Goal: Information Seeking & Learning: Learn about a topic

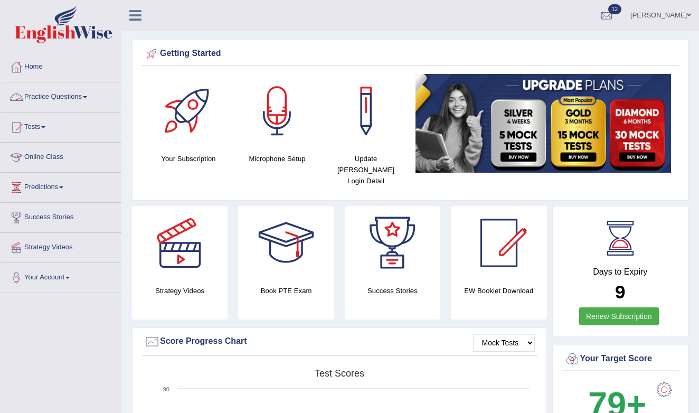
click at [65, 99] on link "Practice Questions" at bounding box center [61, 95] width 120 height 26
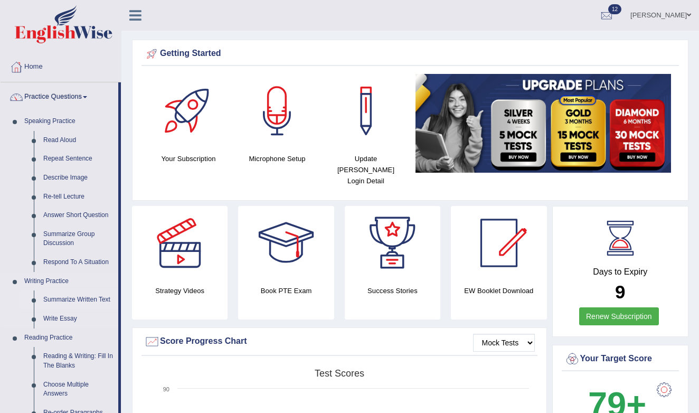
click at [69, 296] on link "Summarize Written Text" at bounding box center [79, 299] width 80 height 19
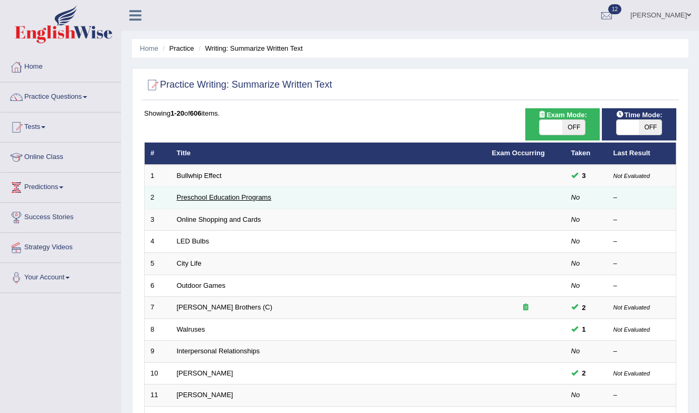
click at [222, 197] on link "Preschool Education Programs" at bounding box center [224, 197] width 95 height 8
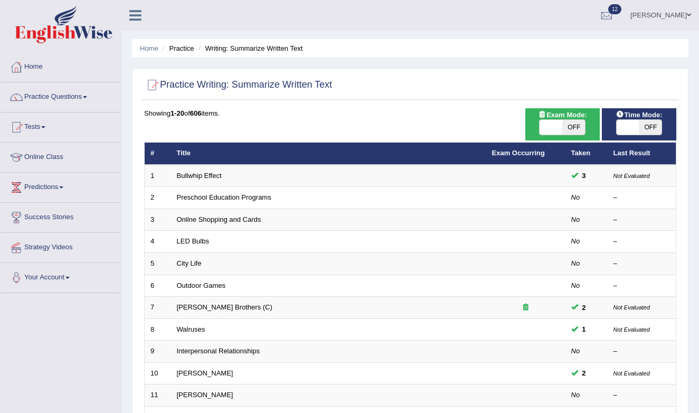
click at [646, 126] on span "OFF" at bounding box center [650, 127] width 23 height 15
checkbox input "true"
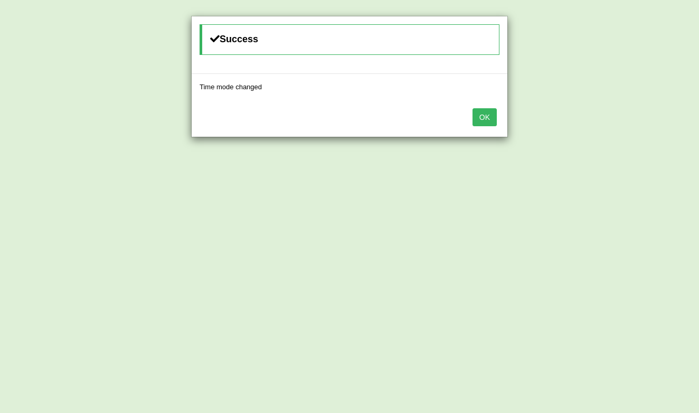
click at [488, 110] on button "OK" at bounding box center [485, 117] width 24 height 18
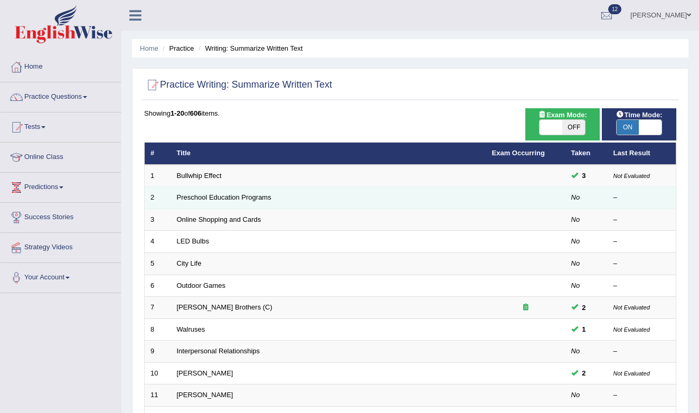
click at [212, 192] on td "Preschool Education Programs" at bounding box center [328, 198] width 315 height 22
click at [212, 197] on link "Preschool Education Programs" at bounding box center [224, 197] width 95 height 8
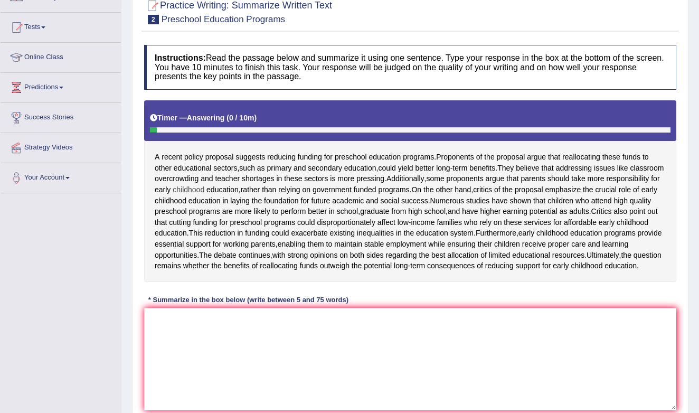
scroll to position [105, 0]
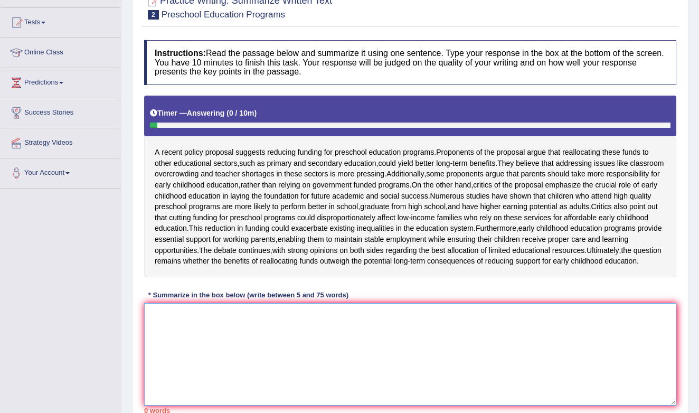
click at [220, 372] on textarea at bounding box center [410, 354] width 532 height 102
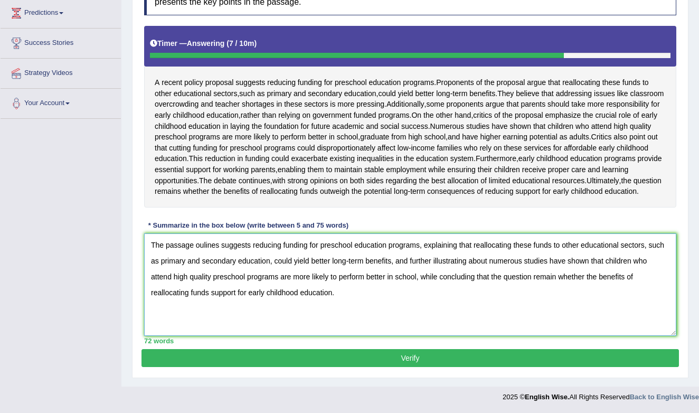
scroll to position [191, 0]
click at [220, 268] on textarea "The passage oulines suggests reducing funding for preschool education programs,…" at bounding box center [410, 284] width 532 height 102
click at [376, 315] on textarea "The passage oulines a policy suggests reducing funding for preschool education …" at bounding box center [410, 284] width 532 height 102
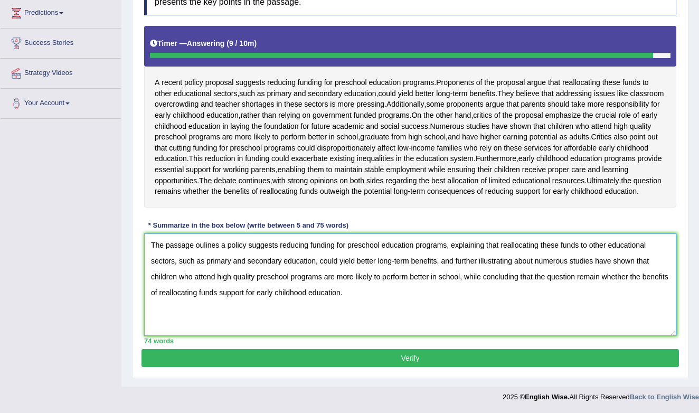
type textarea "The passage oulines a policy suggests reducing funding for preschool education …"
click at [384, 367] on button "Verify" at bounding box center [409, 358] width 537 height 18
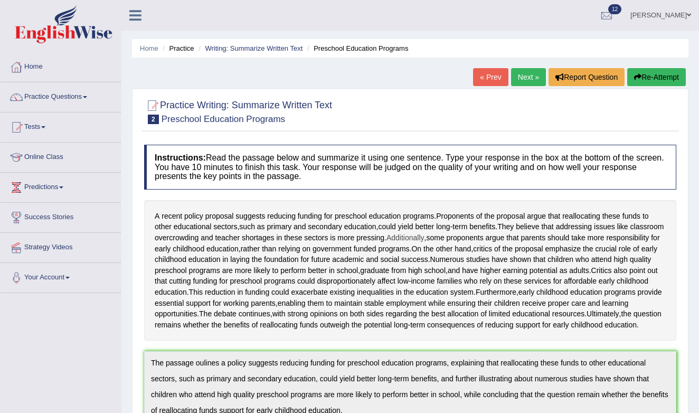
scroll to position [0, 0]
click at [526, 75] on link "Next »" at bounding box center [528, 77] width 35 height 18
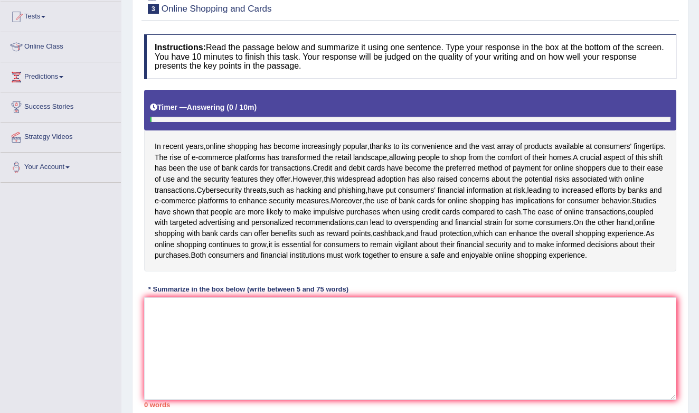
scroll to position [111, 0]
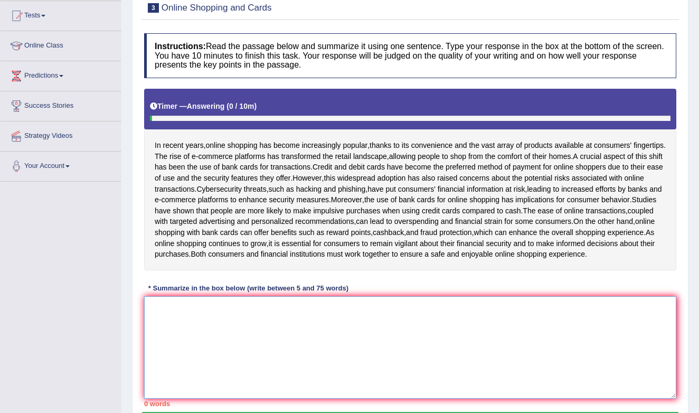
click at [400, 355] on textarea at bounding box center [410, 347] width 532 height 102
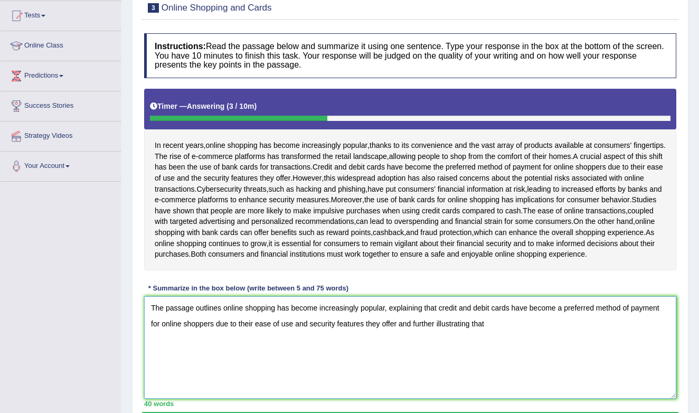
click at [399, 341] on textarea "The passage outlines online shopping has become increasingly popular, explainin…" at bounding box center [410, 347] width 532 height 102
click at [507, 341] on textarea "The passage outlines online shopping has become increasingly popular, explainin…" at bounding box center [410, 347] width 532 height 102
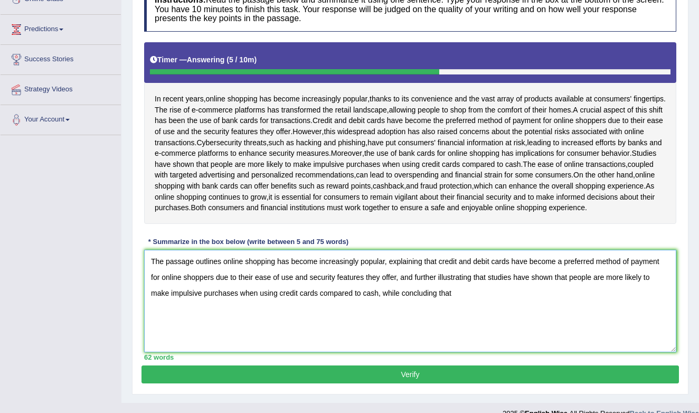
scroll to position [153, 0]
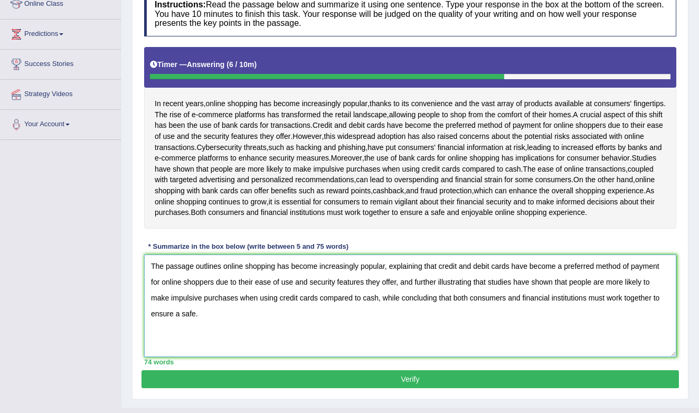
type textarea "The passage outlines online shopping has become increasingly popular, explainin…"
click at [520, 388] on button "Verify" at bounding box center [409, 379] width 537 height 18
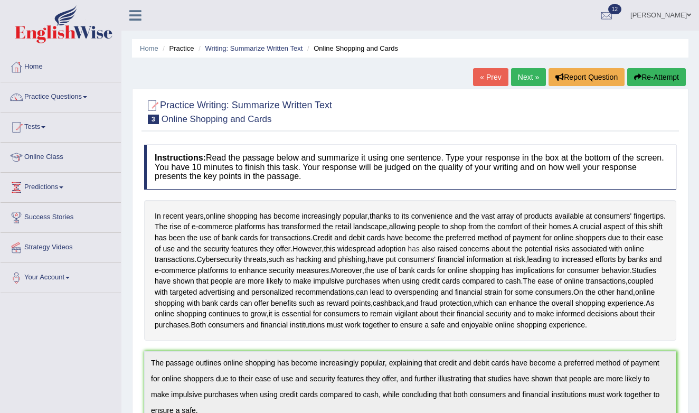
scroll to position [0, 0]
drag, startPoint x: 523, startPoint y: 79, endPoint x: 519, endPoint y: 83, distance: 5.6
click at [519, 83] on link "Next »" at bounding box center [528, 77] width 35 height 18
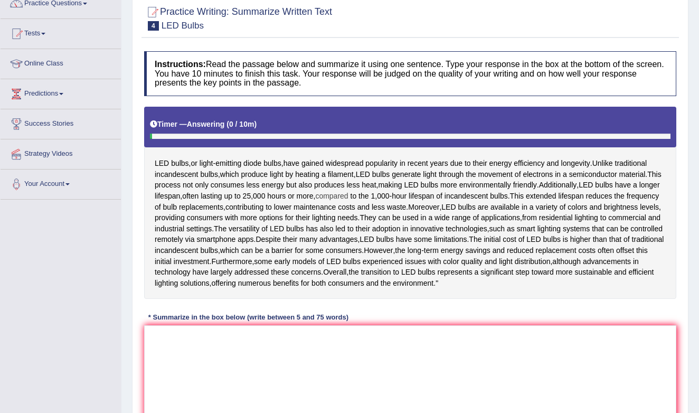
scroll to position [98, 0]
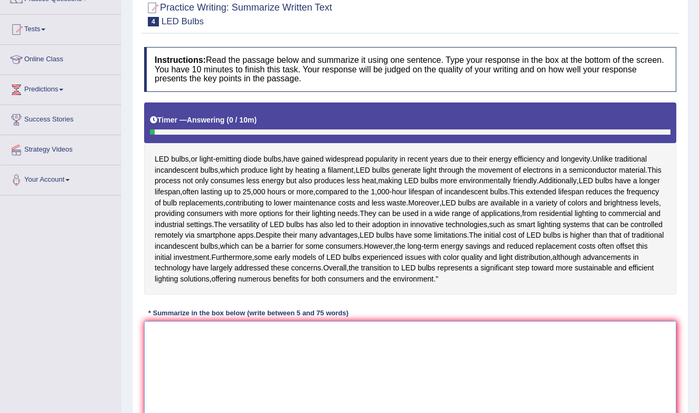
click at [279, 360] on textarea at bounding box center [410, 372] width 532 height 102
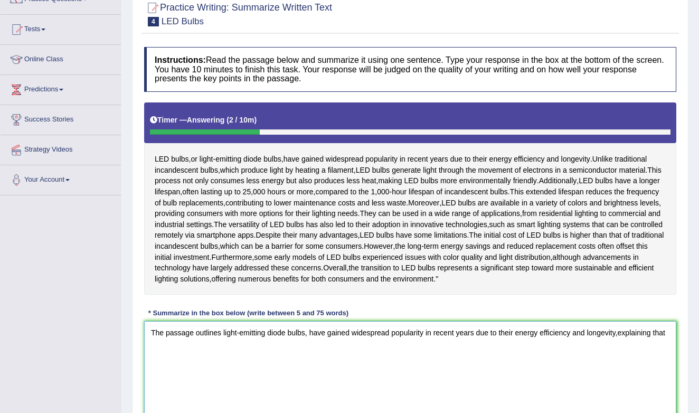
click at [625, 361] on textarea "The passage outlines light-emitting diode bulbs, have gained widespread popular…" at bounding box center [410, 372] width 532 height 102
click at [624, 361] on textarea "The passage outlines light-emitting diode bulbs, have gained widespread popular…" at bounding box center [410, 372] width 532 height 102
click at [202, 389] on textarea "The passage outlines light-emitting diode bulbs, have gained widespread popular…" at bounding box center [410, 372] width 532 height 102
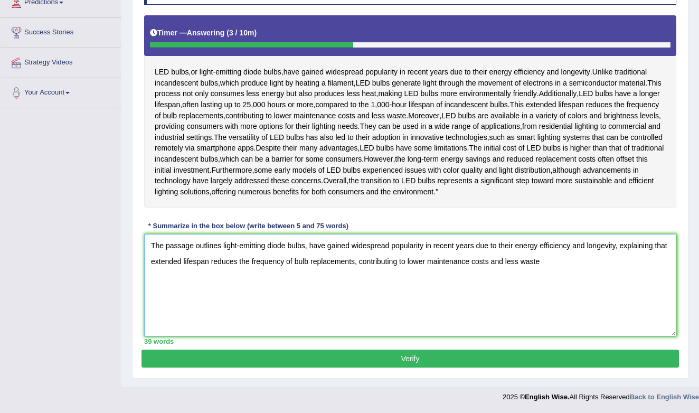
scroll to position [212, 0]
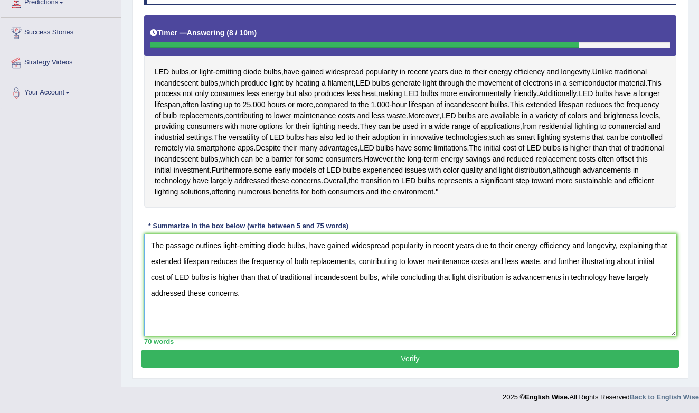
type textarea "The passage outlines light-emitting diode bulbs, have gained widespread popular…"
click at [406, 362] on button "Verify" at bounding box center [409, 359] width 537 height 18
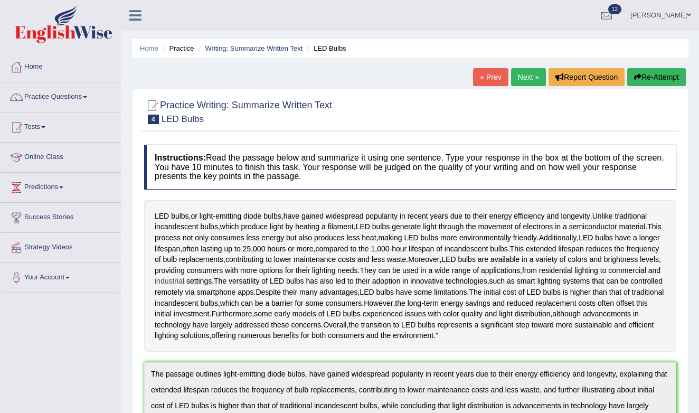
scroll to position [0, 0]
click at [524, 79] on link "Next »" at bounding box center [528, 77] width 35 height 18
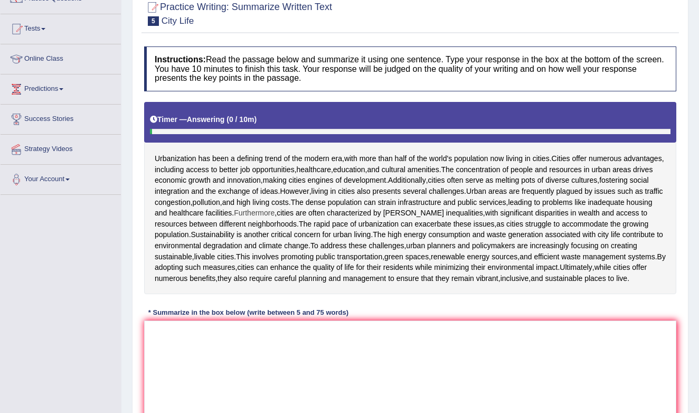
scroll to position [113, 0]
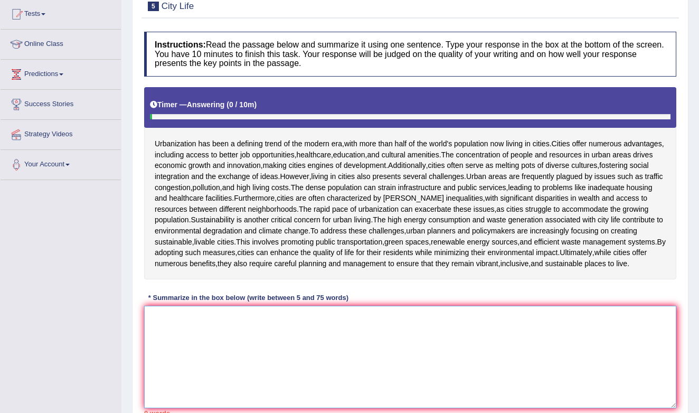
click at [329, 349] on textarea at bounding box center [410, 357] width 532 height 102
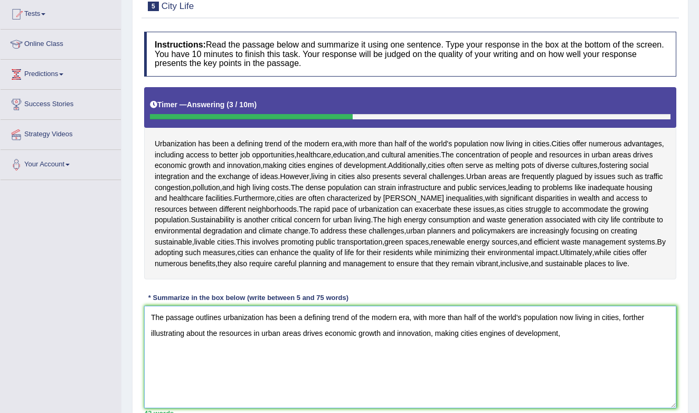
click at [639, 325] on textarea "The passage outlines urbanization has been a defining trend of the modern era, …" at bounding box center [410, 357] width 532 height 102
click at [586, 350] on textarea "The passage outlines urbanization has been a defining trend of the modern era, …" at bounding box center [410, 357] width 532 height 102
click at [207, 338] on textarea "The passage outlines urbanization has been a defining trend of the modern era, …" at bounding box center [410, 357] width 532 height 102
click at [529, 344] on textarea "The passage outlines urbanization has been a defining trend of the modern era, …" at bounding box center [410, 357] width 532 height 102
click at [538, 339] on textarea "The passage outlines urbanization has been a defining trend of the modern era, …" at bounding box center [410, 357] width 532 height 102
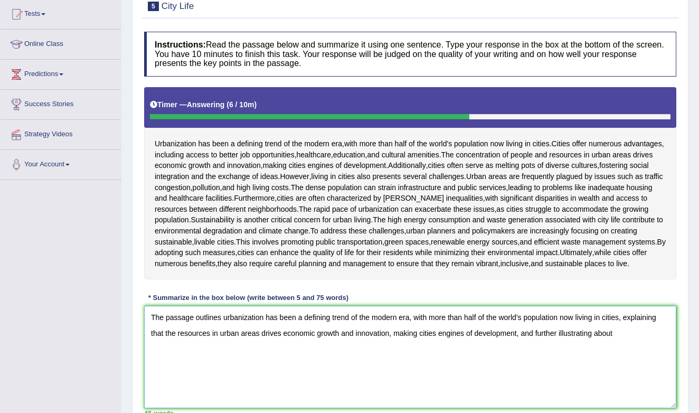
click at [629, 343] on textarea "The passage outlines urbanization has been a defining trend of the modern era, …" at bounding box center [410, 357] width 532 height 102
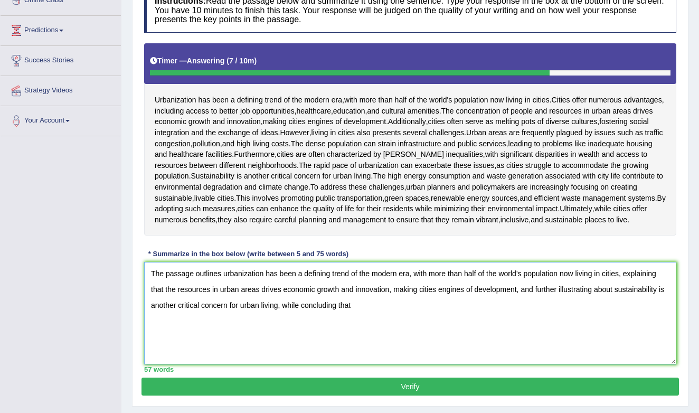
scroll to position [154, 0]
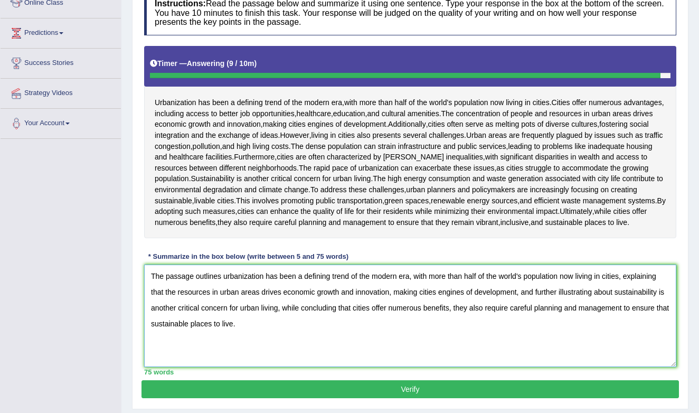
type textarea "The passage outlines urbanization has been a defining trend of the modern era, …"
click at [632, 398] on button "Verify" at bounding box center [409, 389] width 537 height 18
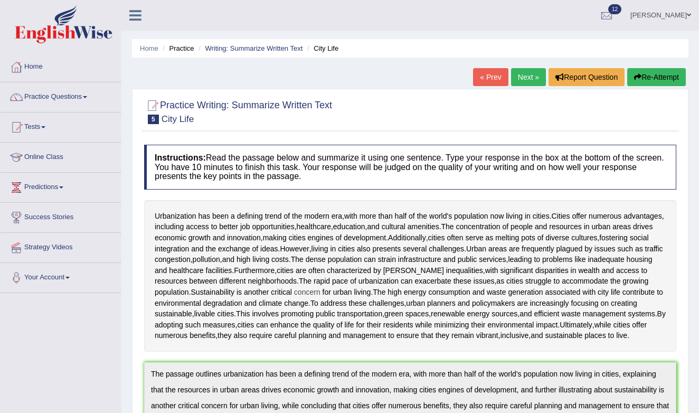
scroll to position [0, 0]
click at [239, 46] on link "Writing: Summarize Written Text" at bounding box center [254, 48] width 98 height 8
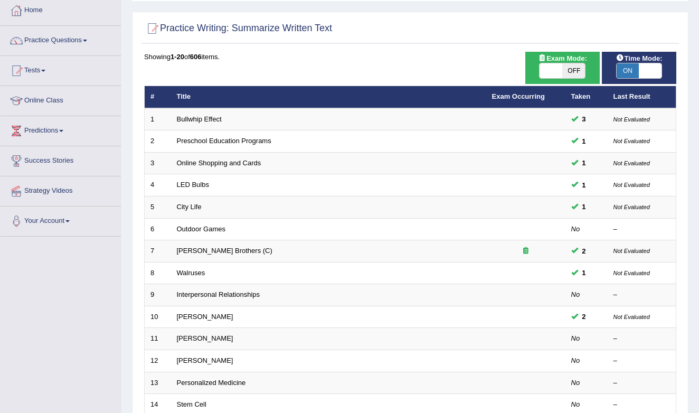
scroll to position [58, 0]
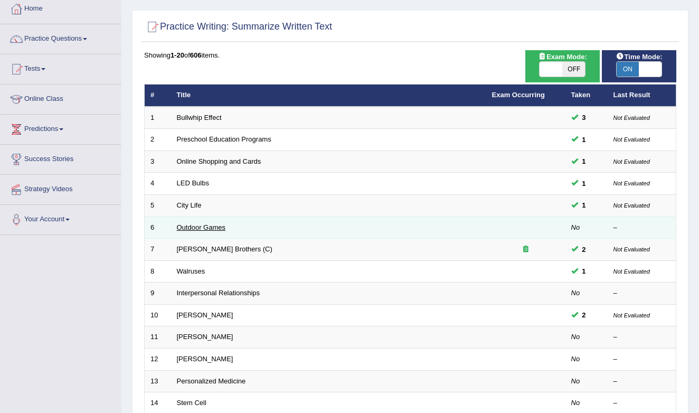
click at [196, 225] on link "Outdoor Games" at bounding box center [201, 227] width 49 height 8
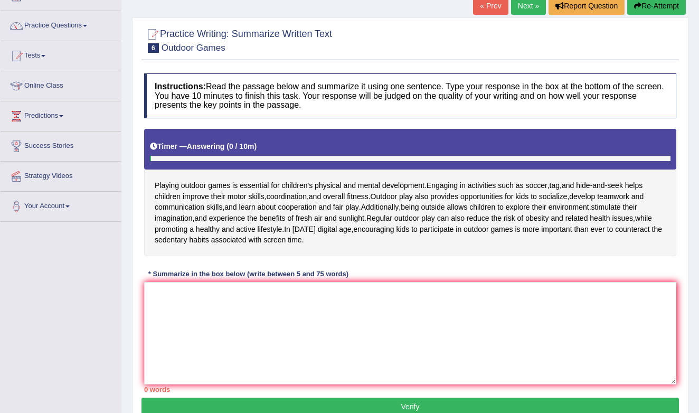
scroll to position [81, 0]
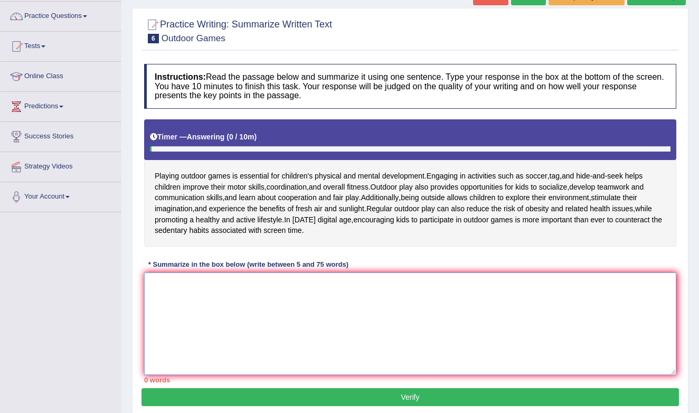
click at [205, 336] on textarea at bounding box center [410, 323] width 532 height 102
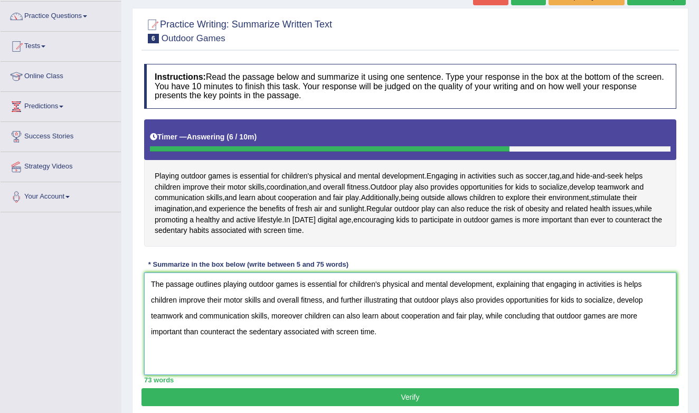
type textarea "The passage outlines playing outdoor games is essential for children's physical…"
click at [235, 393] on button "Verify" at bounding box center [409, 397] width 537 height 18
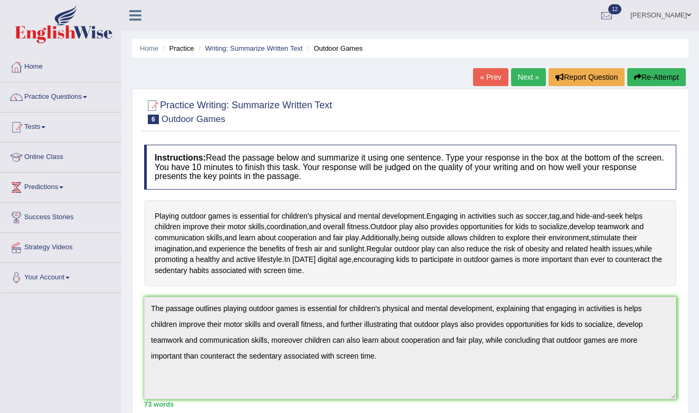
scroll to position [0, 0]
click at [292, 49] on link "Writing: Summarize Written Text" at bounding box center [254, 48] width 98 height 8
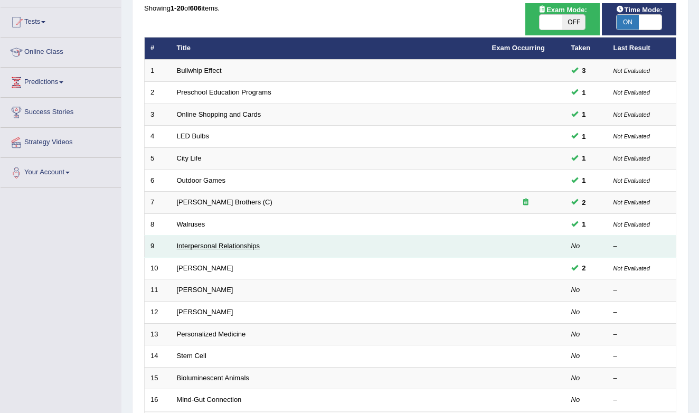
scroll to position [91, 0]
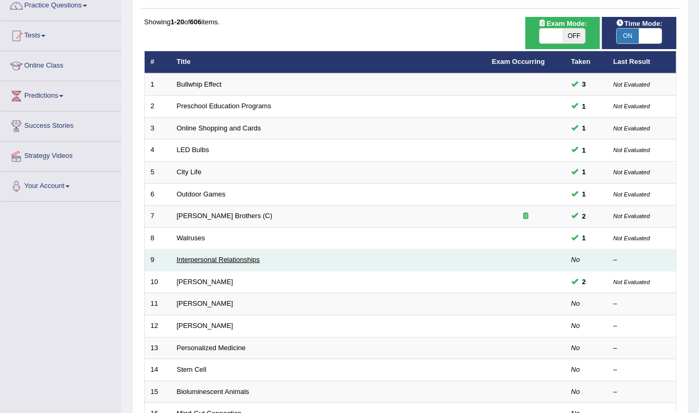
click at [218, 256] on link "Interpersonal Relationships" at bounding box center [218, 260] width 83 height 8
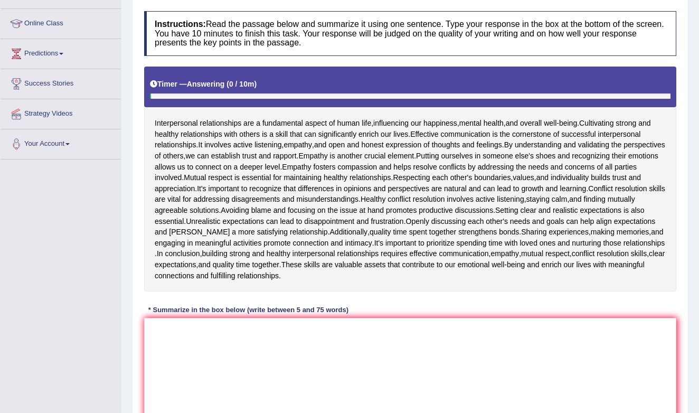
scroll to position [136, 0]
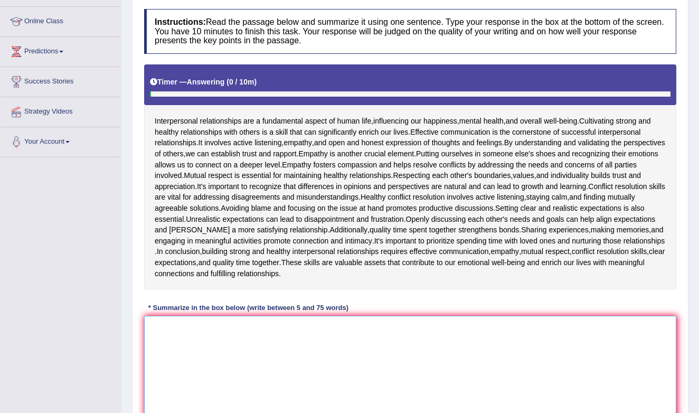
click at [218, 329] on textarea at bounding box center [410, 367] width 532 height 102
type textarea "T"
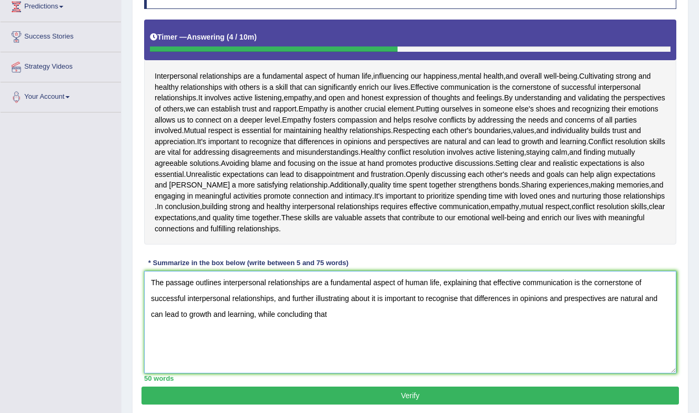
scroll to position [183, 0]
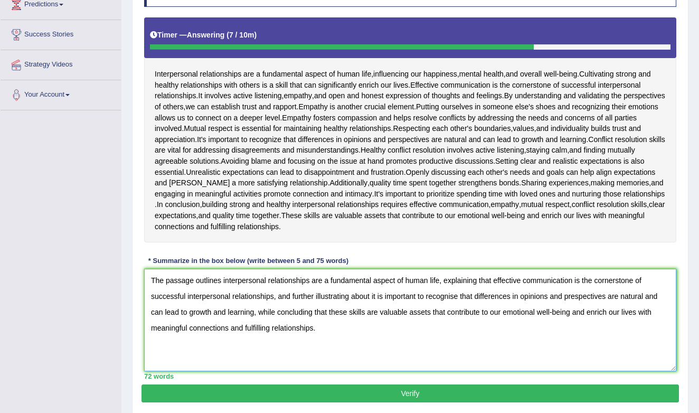
type textarea "The passage outlines interpersonal relationships are a fundamental aspect of hu…"
click at [322, 386] on button "Verify" at bounding box center [409, 393] width 537 height 18
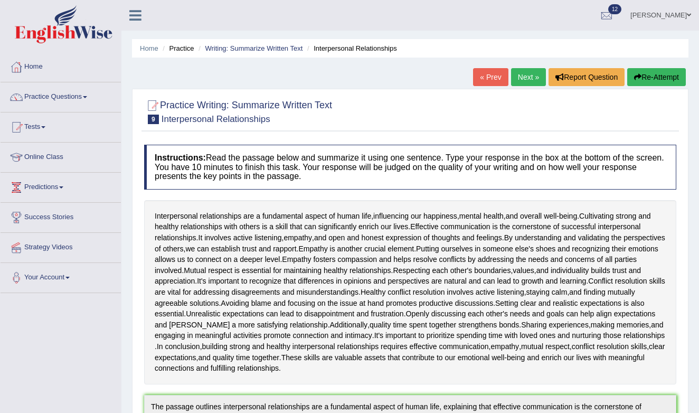
scroll to position [0, 0]
click at [285, 47] on link "Writing: Summarize Written Text" at bounding box center [254, 48] width 98 height 8
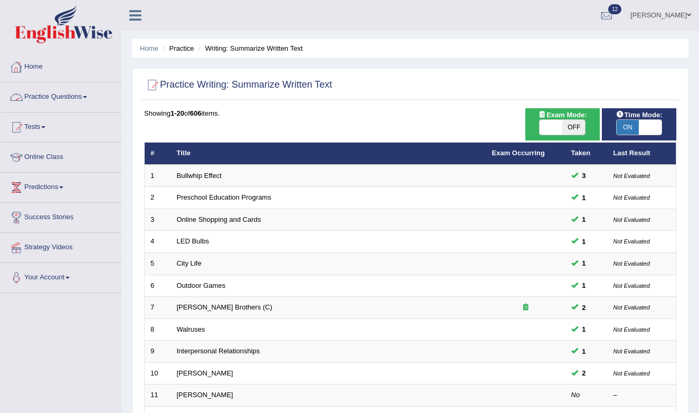
click at [67, 96] on link "Practice Questions" at bounding box center [61, 95] width 120 height 26
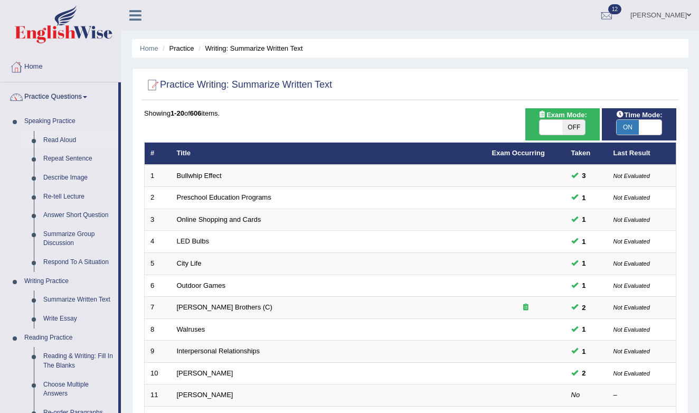
click at [62, 139] on link "Read Aloud" at bounding box center [79, 140] width 80 height 19
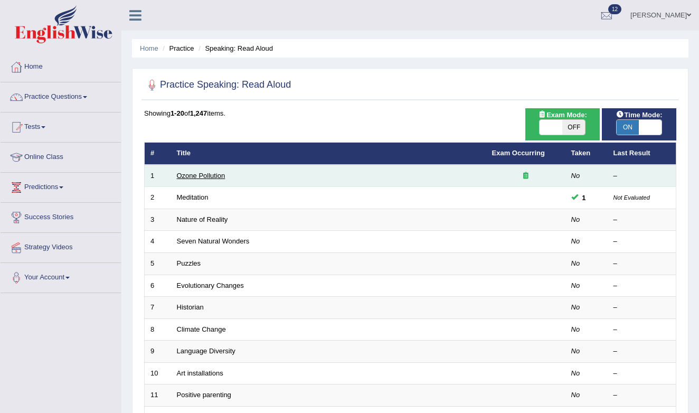
click at [196, 178] on link "Ozone Pollution" at bounding box center [201, 176] width 49 height 8
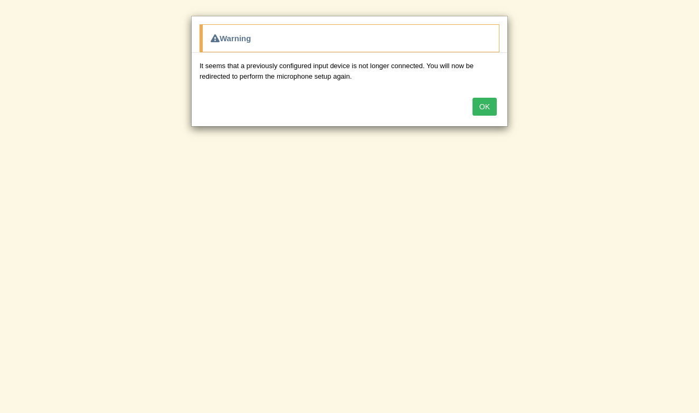
click at [486, 107] on button "OK" at bounding box center [485, 107] width 24 height 18
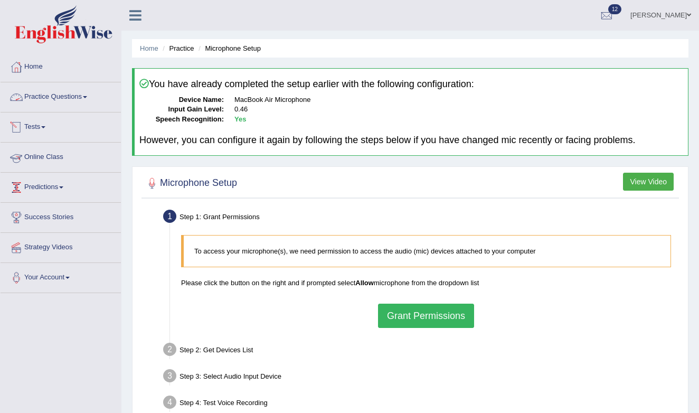
click at [86, 102] on link "Practice Questions" at bounding box center [61, 95] width 120 height 26
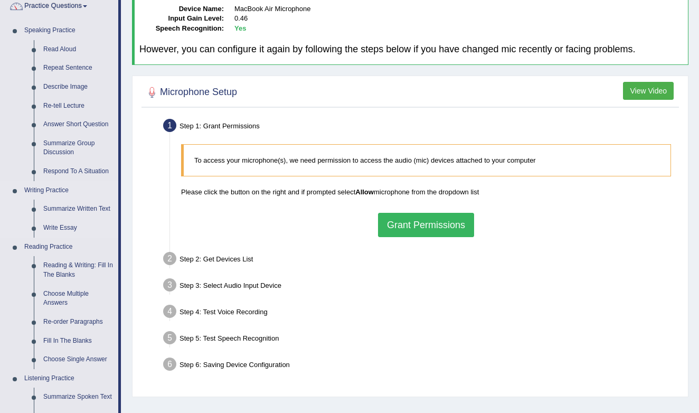
scroll to position [96, 0]
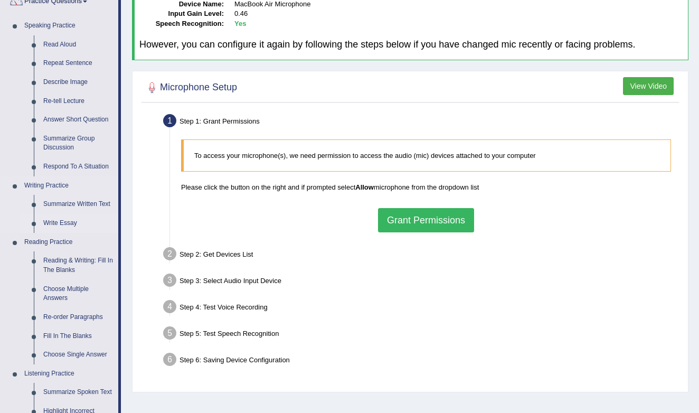
click at [60, 223] on link "Write Essay" at bounding box center [79, 223] width 80 height 19
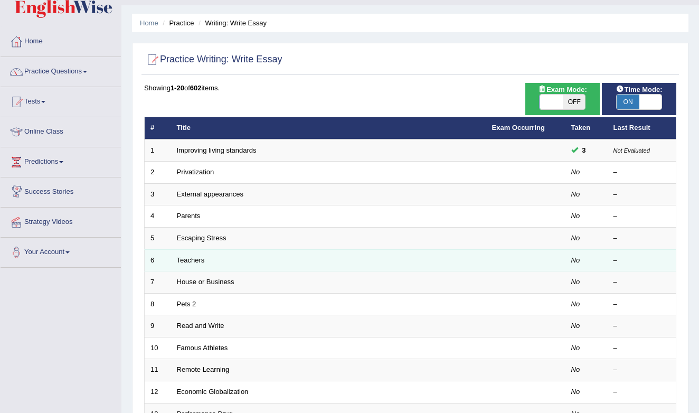
scroll to position [35, 0]
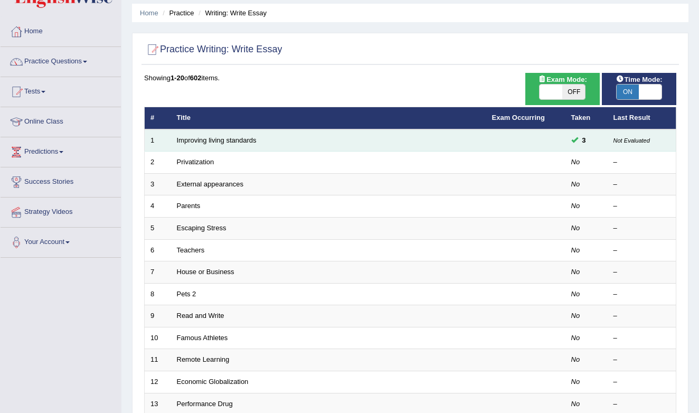
click at [572, 143] on td "3" at bounding box center [586, 140] width 42 height 22
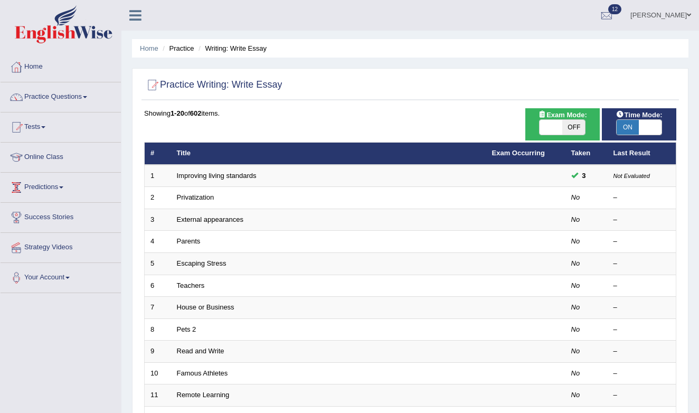
scroll to position [0, 0]
click at [69, 100] on link "Practice Questions" at bounding box center [61, 95] width 120 height 26
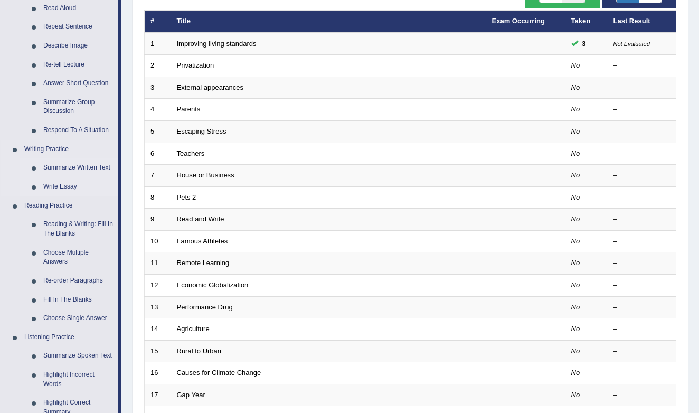
scroll to position [137, 0]
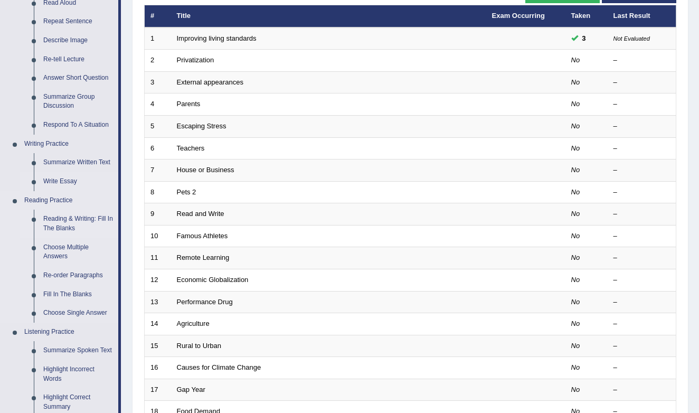
click at [49, 220] on link "Reading & Writing: Fill In The Blanks" at bounding box center [79, 224] width 80 height 28
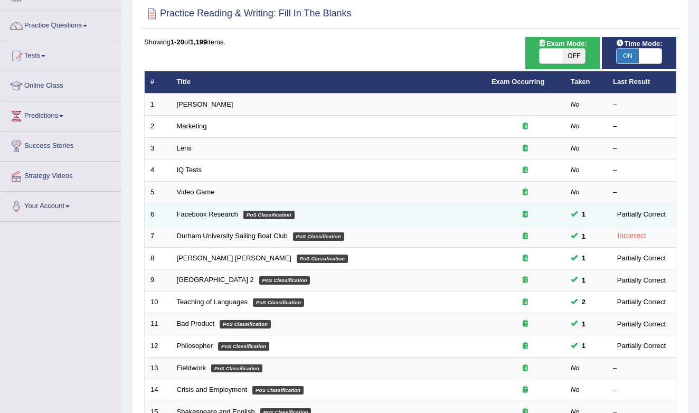
scroll to position [70, 0]
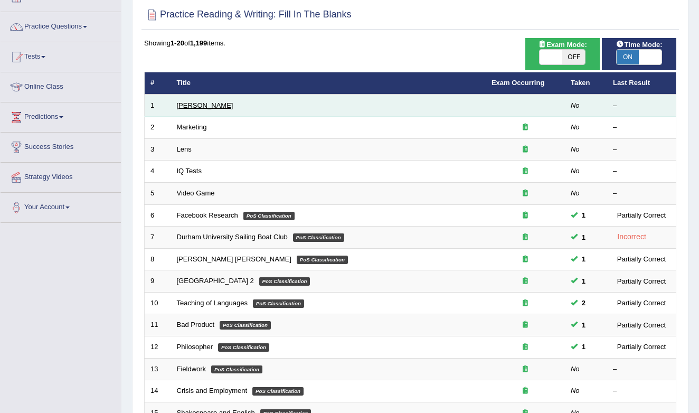
click at [196, 106] on link "[PERSON_NAME]" at bounding box center [205, 105] width 56 height 8
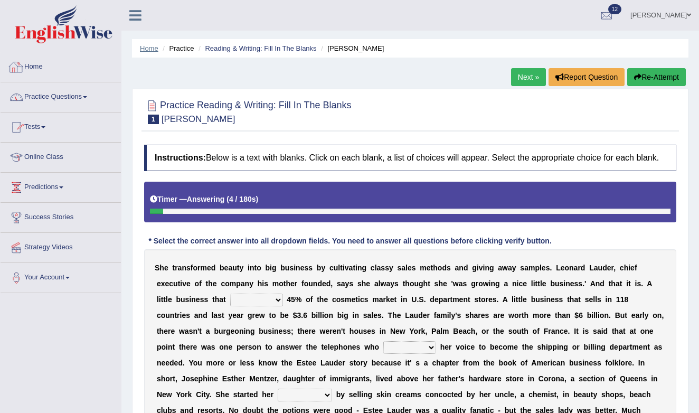
click at [147, 50] on link "Home" at bounding box center [149, 48] width 18 height 8
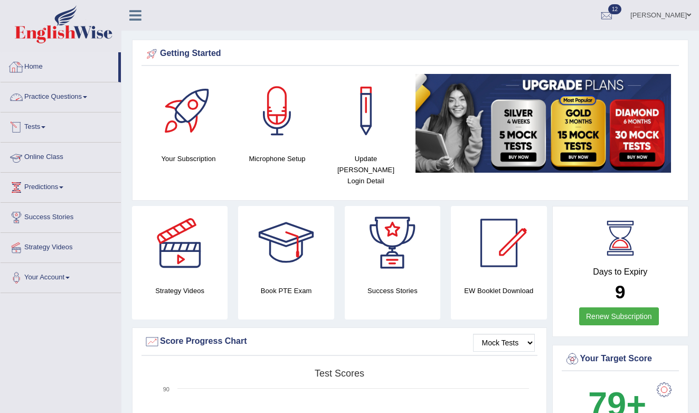
click at [27, 57] on link "Home" at bounding box center [60, 65] width 118 height 26
